Goal: Task Accomplishment & Management: Manage account settings

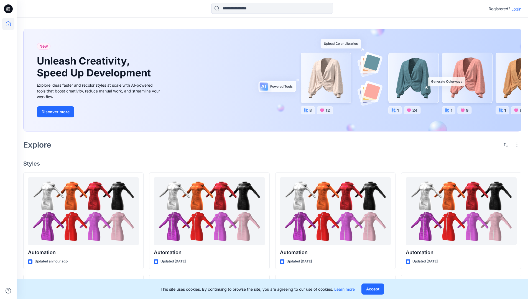
click at [515, 9] on p "Login" at bounding box center [516, 9] width 10 height 6
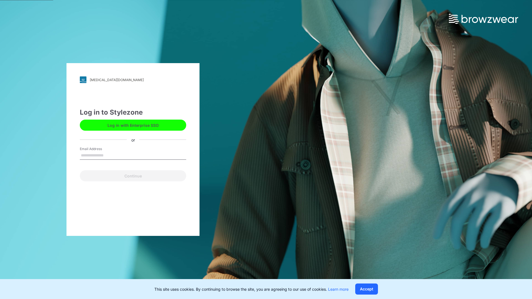
click at [110, 155] on input "Email Address" at bounding box center [133, 156] width 106 height 8
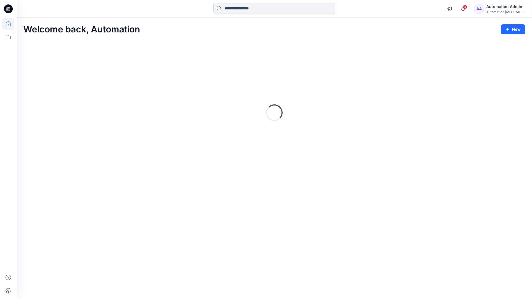
click at [11, 24] on icon at bounding box center [8, 23] width 5 height 5
click at [502, 13] on div "Automation [MEDICAL_DATA]..." at bounding box center [506, 12] width 39 height 4
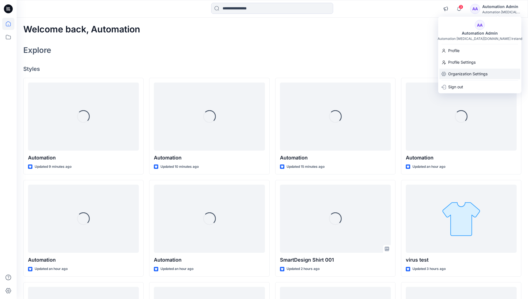
click at [477, 75] on p "Organization Settings" at bounding box center [467, 74] width 39 height 11
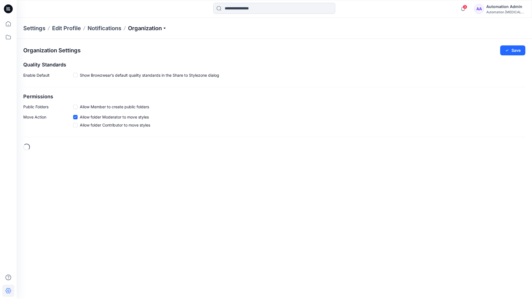
click at [162, 28] on p "Organization" at bounding box center [147, 28] width 39 height 8
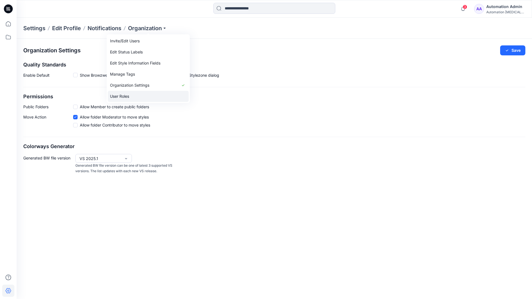
click at [151, 93] on link "User Roles" at bounding box center [148, 96] width 81 height 11
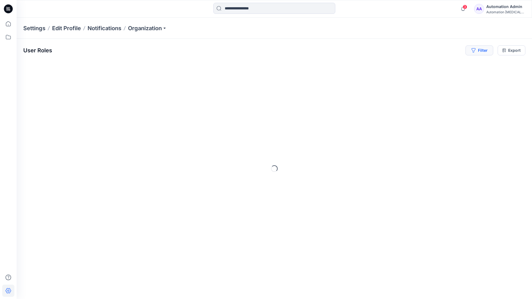
click at [482, 49] on button "Filter" at bounding box center [480, 50] width 28 height 10
click at [409, 65] on div at bounding box center [395, 65] width 57 height 7
type input "*****"
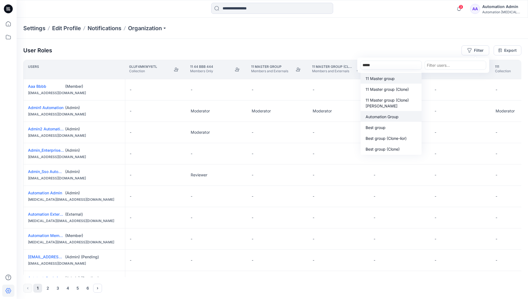
click at [393, 119] on p "Automation Group" at bounding box center [382, 117] width 33 height 6
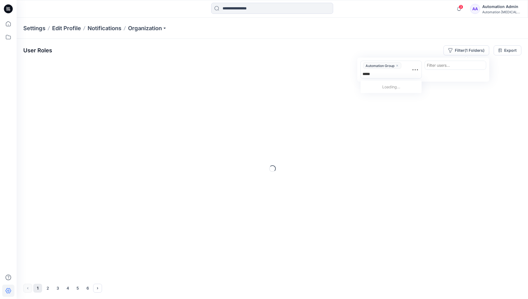
type input "******"
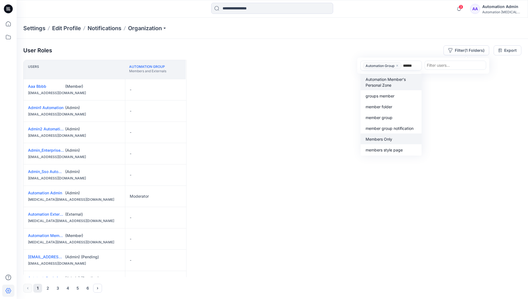
click at [390, 138] on p "Members Only" at bounding box center [379, 139] width 27 height 6
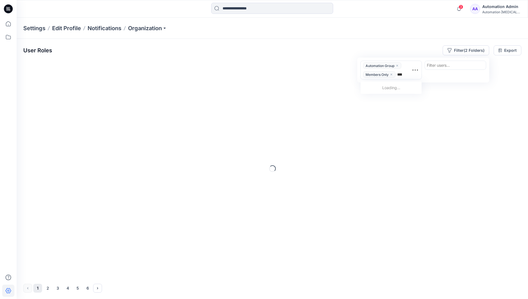
type input "*****"
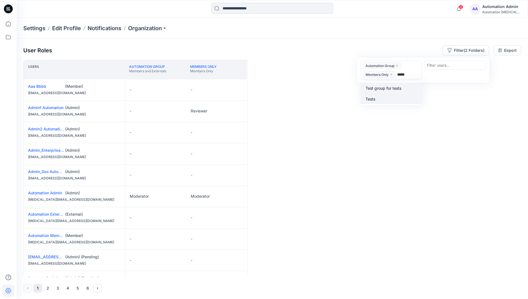
click at [392, 96] on div "Tests" at bounding box center [391, 99] width 54 height 6
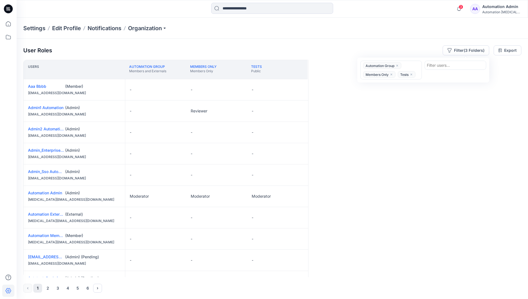
click at [379, 94] on div "Users Automation Group Members and Externals Members Only Members Only Tests Pu…" at bounding box center [272, 169] width 498 height 218
click at [463, 49] on button "Filter (3 Folders)" at bounding box center [466, 50] width 47 height 10
click at [398, 65] on icon "close" at bounding box center [397, 65] width 3 height 3
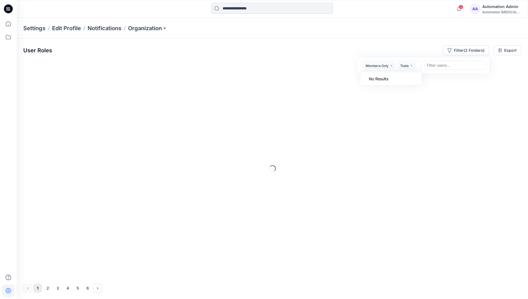
click at [393, 66] on icon "close" at bounding box center [391, 65] width 3 height 3
click at [377, 66] on icon "close" at bounding box center [377, 66] width 2 height 2
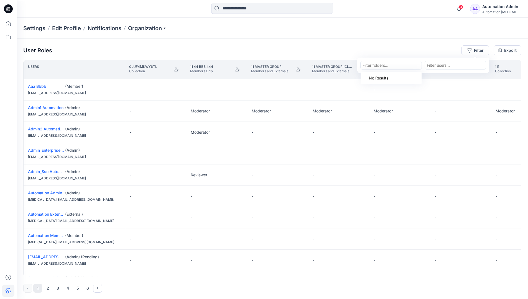
click at [448, 31] on div "Settings Edit Profile Notifications Organization" at bounding box center [272, 28] width 511 height 21
click at [408, 47] on div "User Roles Filter Export" at bounding box center [272, 50] width 498 height 10
click at [495, 9] on div "Automation Admin" at bounding box center [501, 6] width 39 height 7
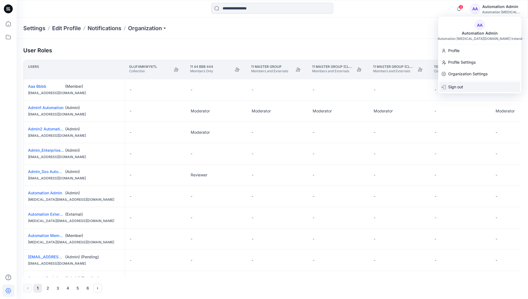
click at [472, 88] on div "Sign out" at bounding box center [479, 87] width 81 height 11
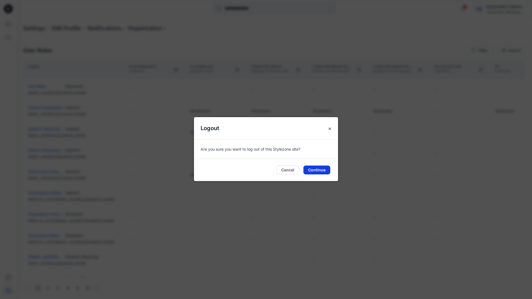
click at [323, 170] on button "Continue" at bounding box center [317, 170] width 27 height 9
